Goal: Information Seeking & Learning: Learn about a topic

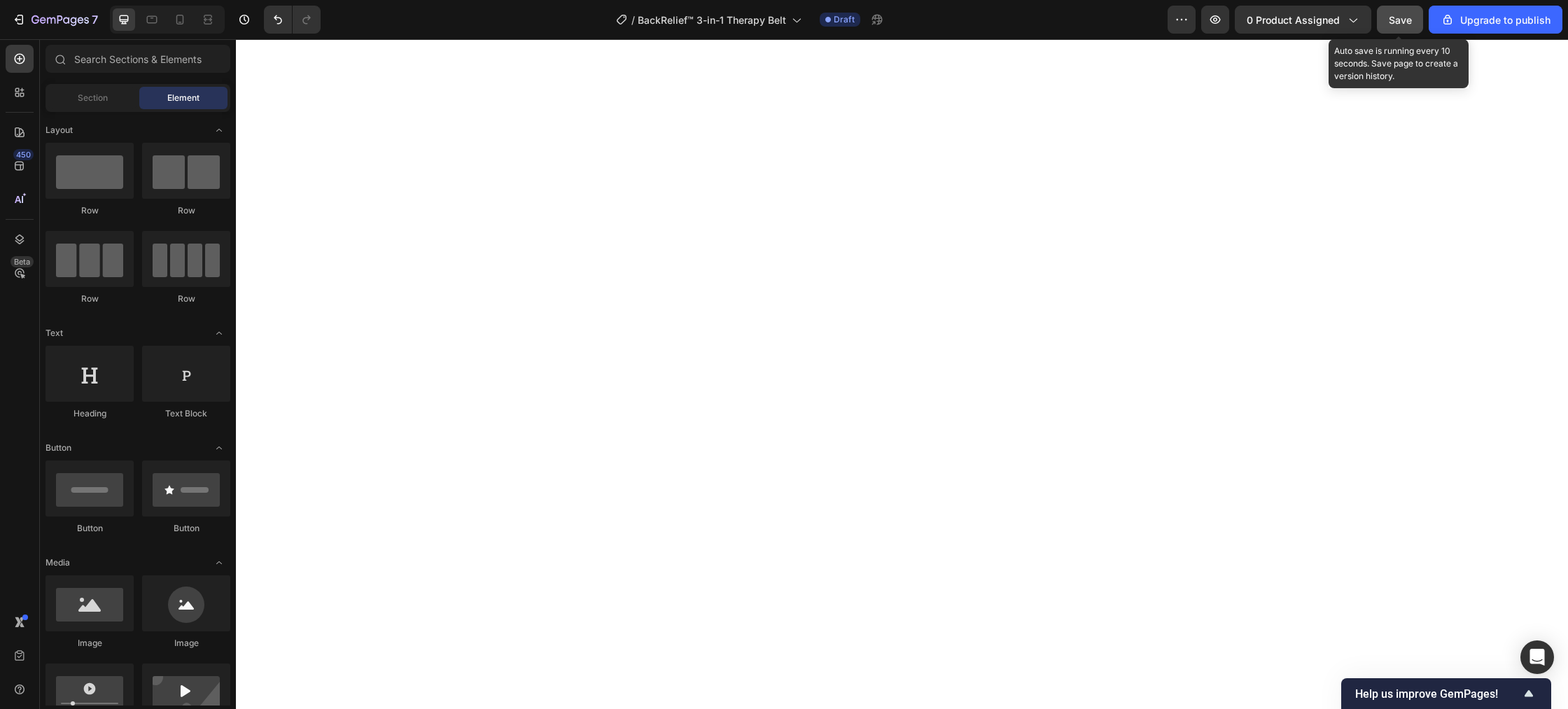
drag, startPoint x: 0, startPoint y: 0, endPoint x: 1388, endPoint y: 20, distance: 1388.1
click at [1390, 19] on span "Save" at bounding box center [1399, 20] width 23 height 12
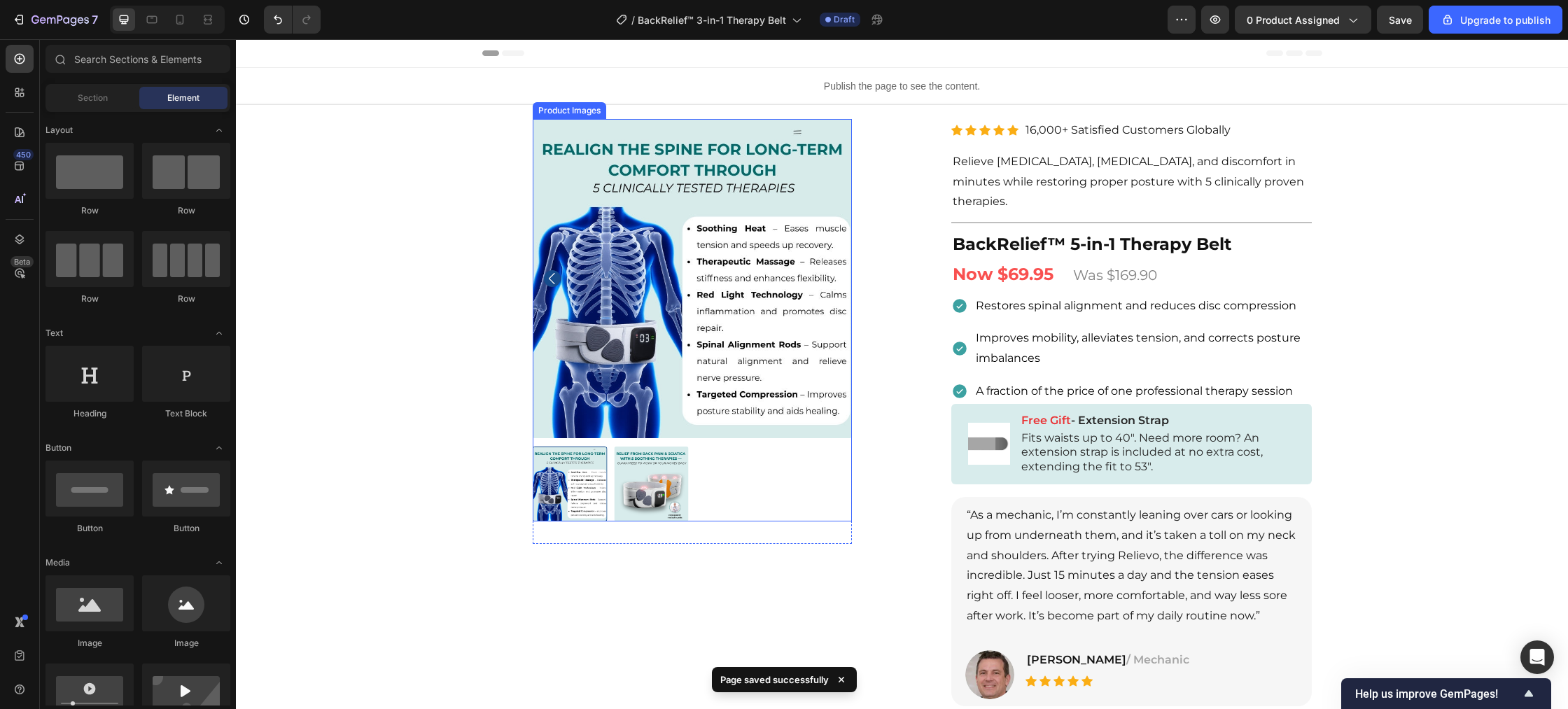
click at [573, 261] on img at bounding box center [692, 278] width 319 height 319
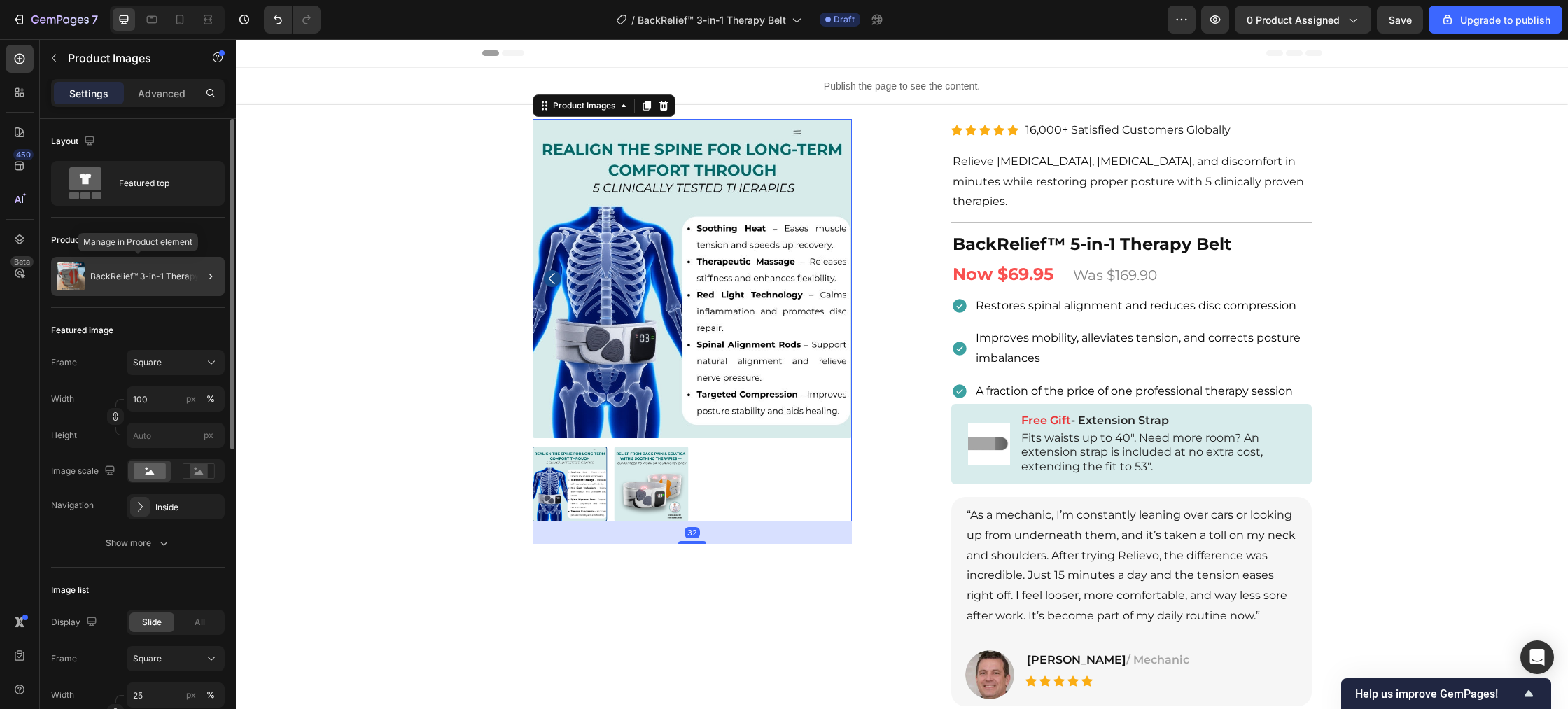
click at [176, 275] on p "BackRelief™ 3-in-1 Therapy Belt" at bounding box center [154, 276] width 127 height 9
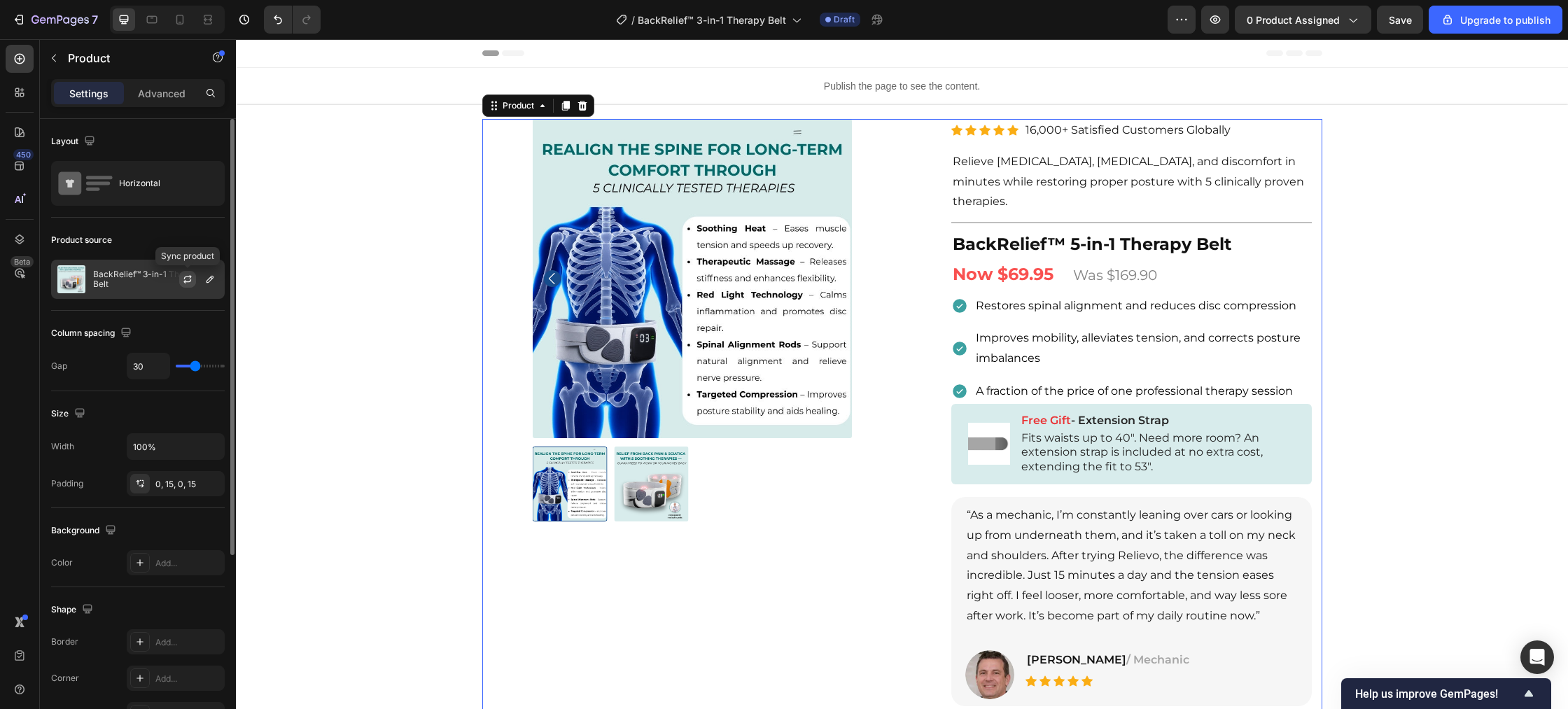
click at [184, 282] on icon "button" at bounding box center [188, 279] width 11 height 11
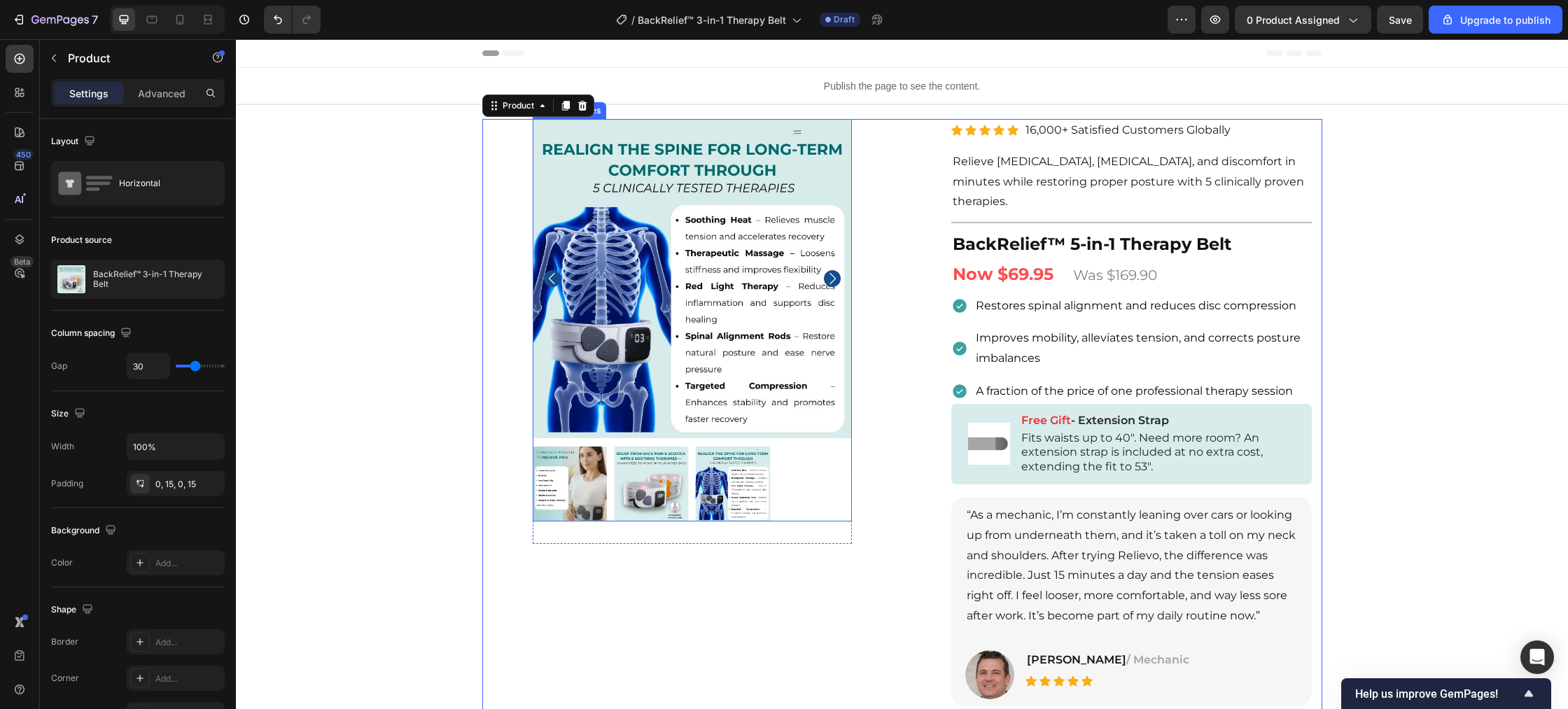
click at [659, 493] on img at bounding box center [651, 483] width 75 height 75
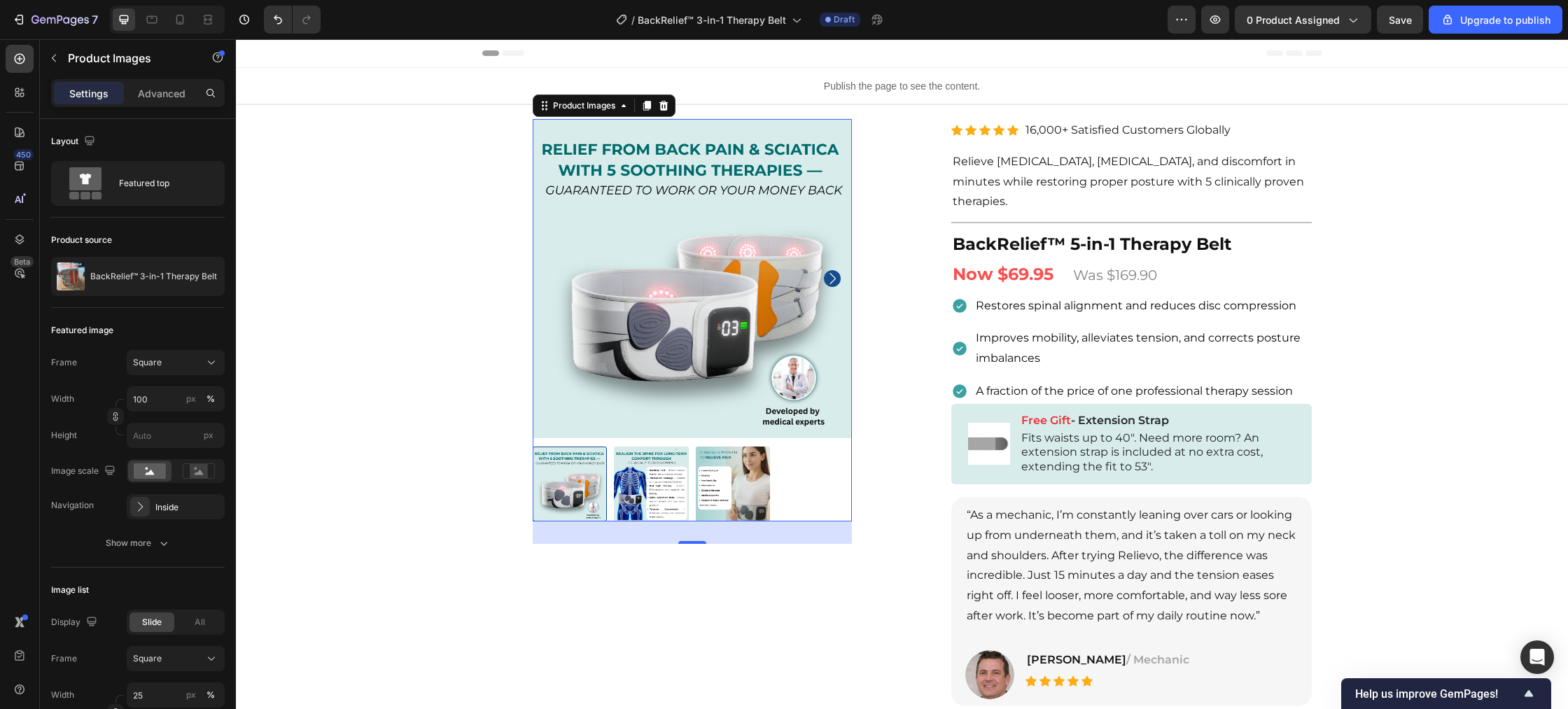
click at [641, 481] on img at bounding box center [651, 483] width 75 height 75
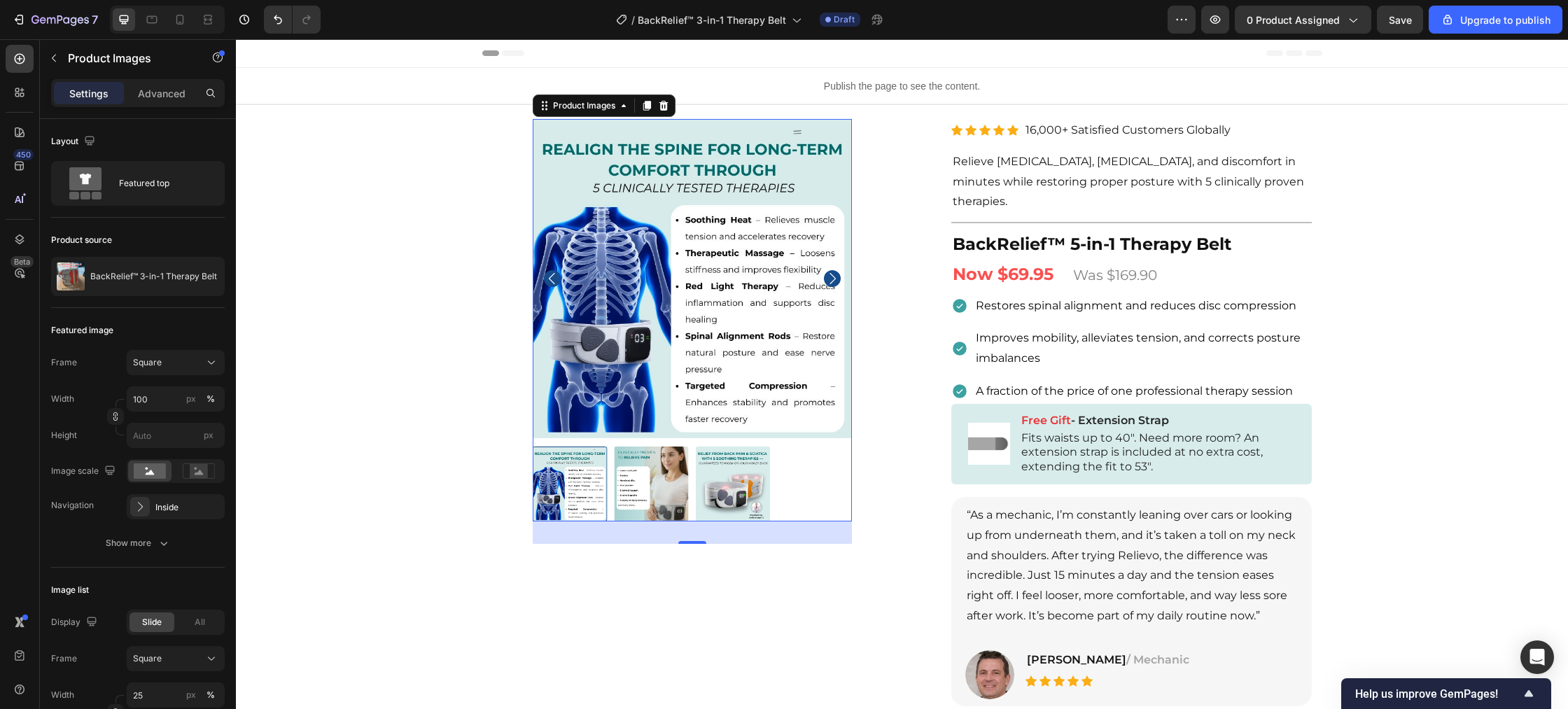
click at [641, 481] on img at bounding box center [651, 483] width 75 height 75
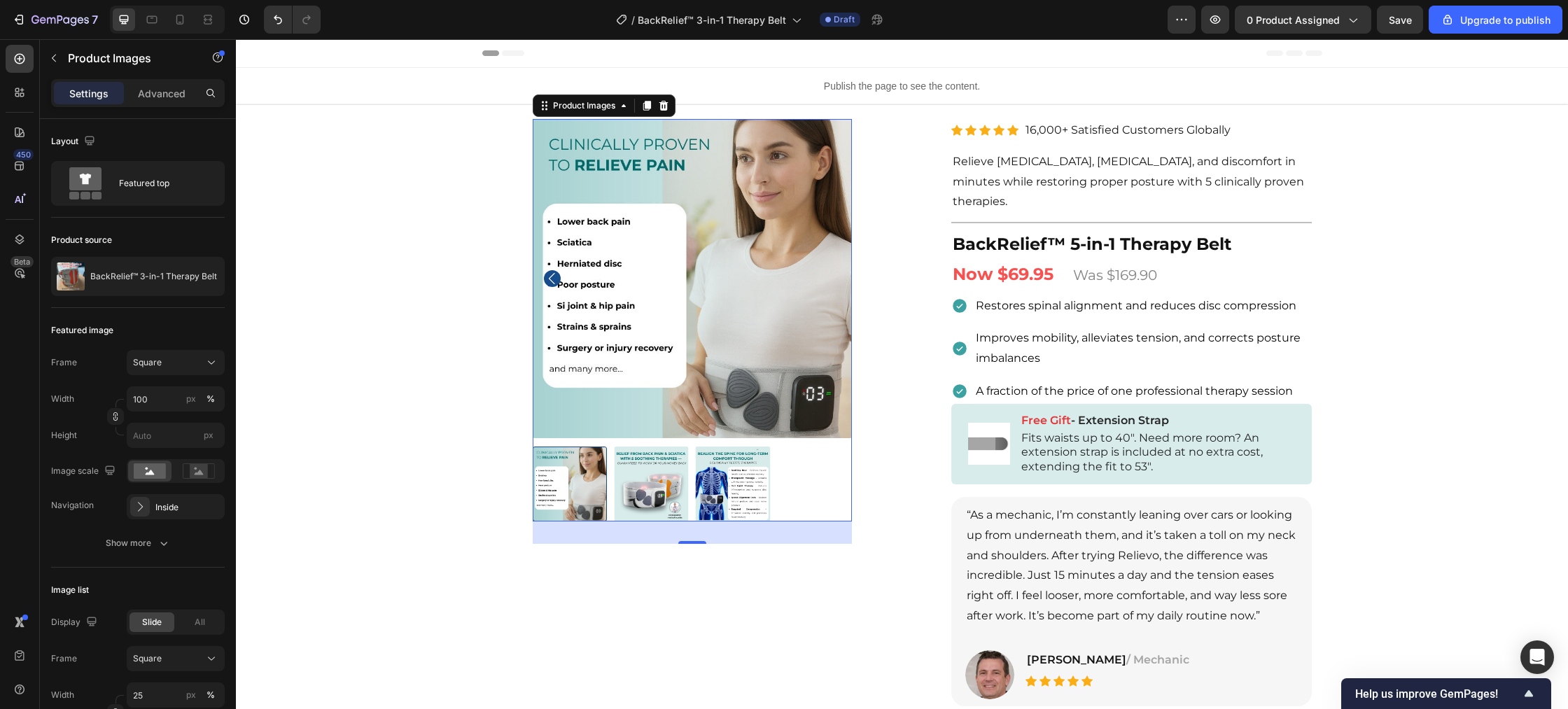
click at [559, 475] on div at bounding box center [570, 483] width 75 height 75
click at [562, 469] on div at bounding box center [570, 483] width 75 height 75
click at [644, 491] on img at bounding box center [651, 483] width 75 height 75
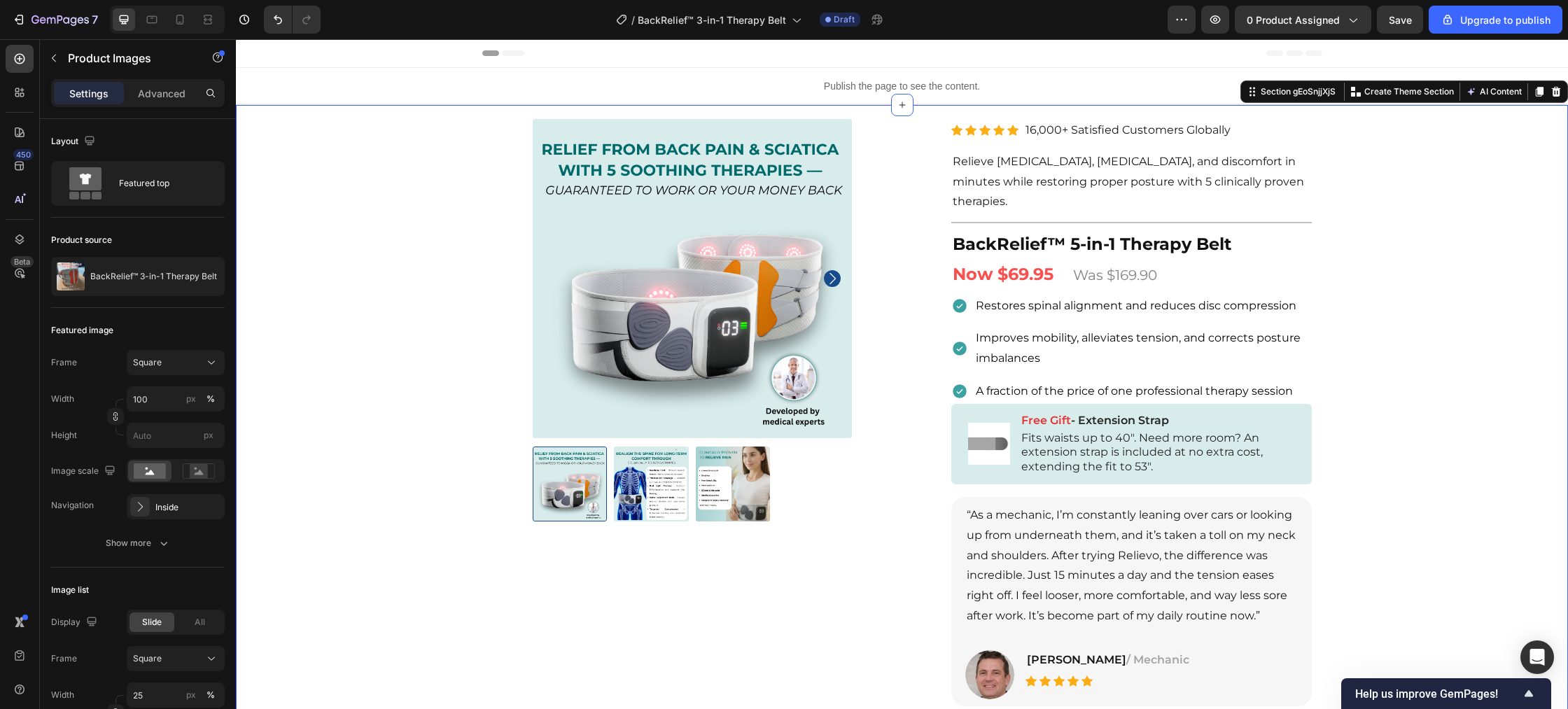
click at [469, 456] on div "Product Images Row Row Relieve Your Pain in Just 10 Minutes a Day Heading Row P…" at bounding box center [902, 533] width 1332 height 745
